Goal: Task Accomplishment & Management: Complete application form

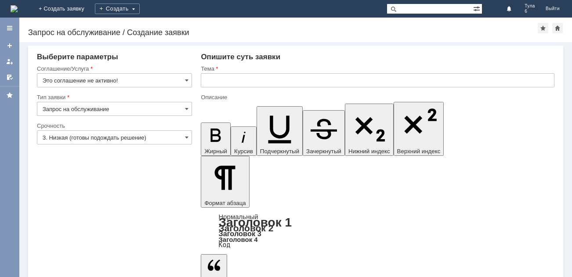
click at [18, 7] on img at bounding box center [14, 8] width 7 height 7
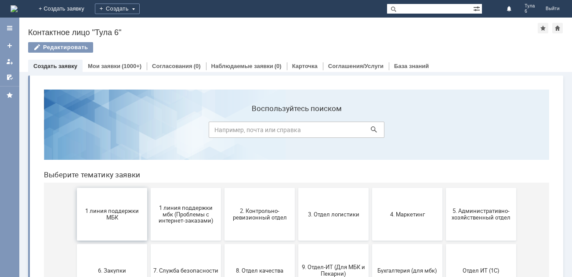
click at [104, 217] on span "1 линия поддержки МБК" at bounding box center [112, 214] width 65 height 13
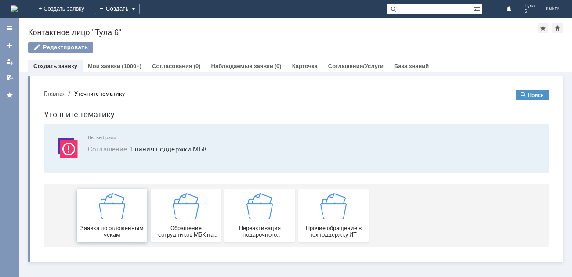
click at [106, 222] on div "Заявка по отложенным чекам" at bounding box center [112, 215] width 65 height 45
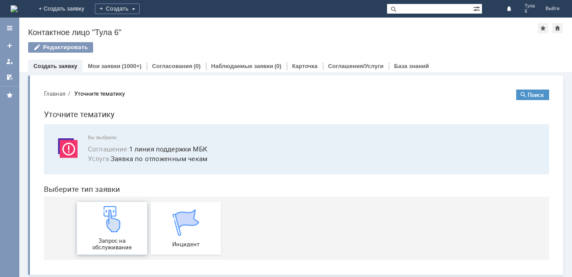
click at [107, 222] on img at bounding box center [112, 219] width 26 height 26
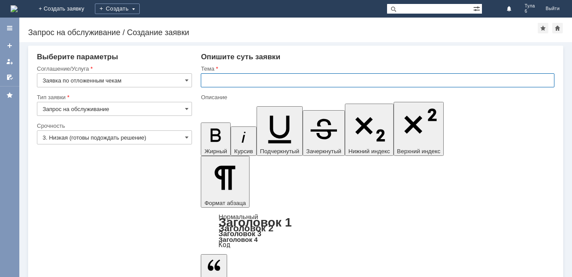
click at [233, 79] on input "text" at bounding box center [378, 80] width 354 height 14
type input "отл чек [DATE]"
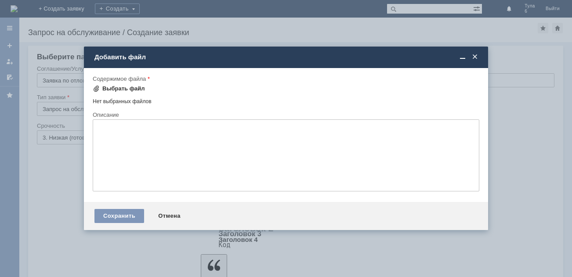
click at [125, 88] on div "Выбрать файл" at bounding box center [123, 88] width 43 height 7
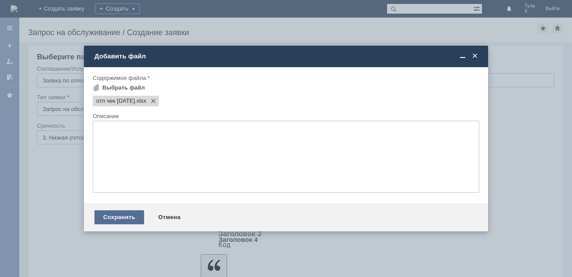
click at [125, 213] on div "Сохранить" at bounding box center [119, 217] width 50 height 14
